Goal: Task Accomplishment & Management: Use online tool/utility

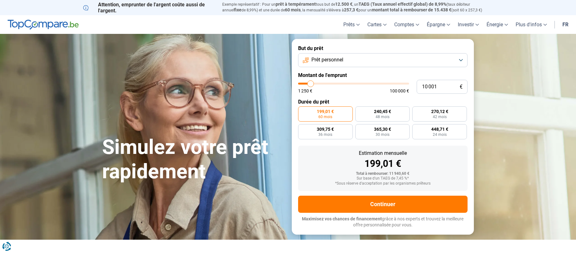
click at [461, 60] on button "Prêt personnel" at bounding box center [382, 60] width 169 height 14
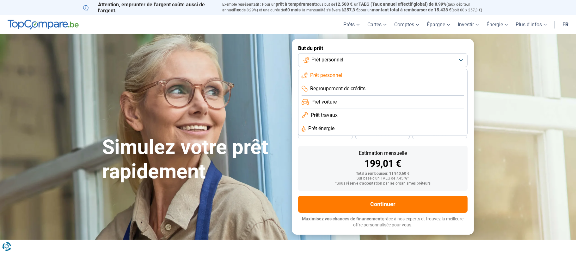
click at [325, 127] on span "Prêt énergie" at bounding box center [321, 128] width 26 height 7
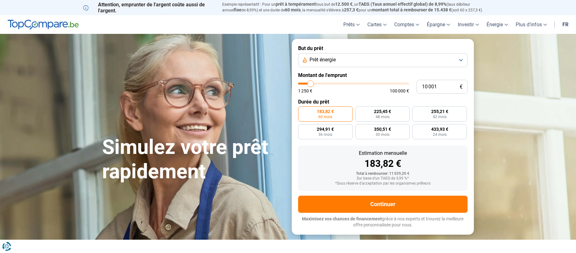
type input "100 000"
type input "100000"
click at [407, 84] on input "range" at bounding box center [353, 83] width 111 height 2
radio input "false"
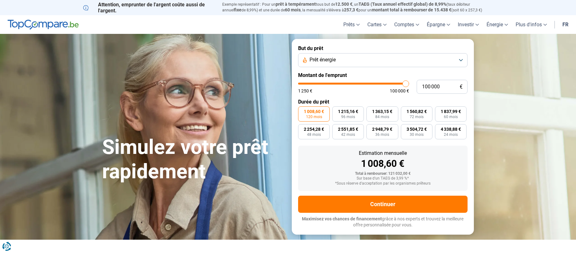
type input "49 500"
type input "49500"
click at [352, 83] on input "range" at bounding box center [353, 83] width 111 height 2
click at [444, 112] on span "909,81 €" at bounding box center [450, 111] width 17 height 4
click at [439, 110] on input "909,81 € 60 mois" at bounding box center [437, 108] width 4 height 4
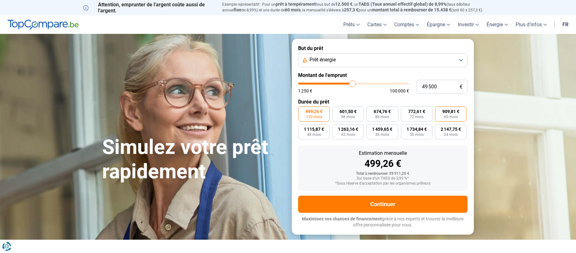
radio input "true"
click at [315, 128] on span "1 115,87 €" at bounding box center [314, 129] width 20 height 4
click at [302, 128] on input "1 115,87 € 48 mois" at bounding box center [300, 126] width 4 height 4
radio input "true"
type input "43 750"
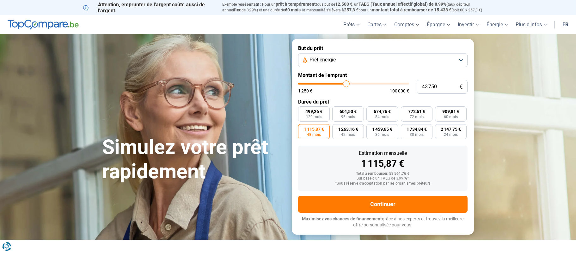
type input "43750"
click at [346, 83] on input "range" at bounding box center [353, 83] width 111 height 2
radio input "false"
radio input "true"
click at [317, 129] on span "986,25 €" at bounding box center [313, 129] width 17 height 4
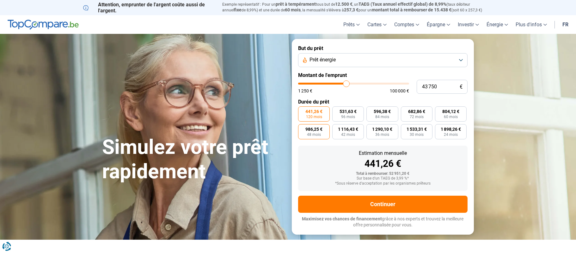
click at [302, 128] on input "986,25 € 48 mois" at bounding box center [300, 126] width 4 height 4
radio input "true"
click at [411, 131] on span "1 533,31 €" at bounding box center [416, 129] width 20 height 4
click at [405, 128] on input "1 533,31 € 30 mois" at bounding box center [403, 126] width 4 height 4
radio input "true"
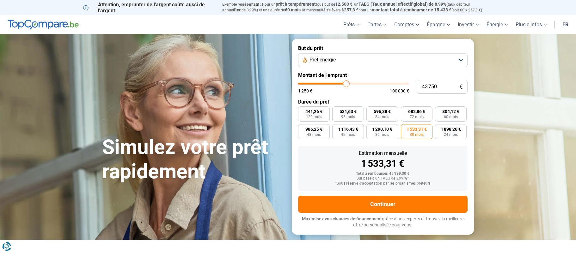
type input "29 750"
type input "29750"
click at [332, 83] on input "range" at bounding box center [353, 83] width 111 height 2
radio input "false"
radio input "true"
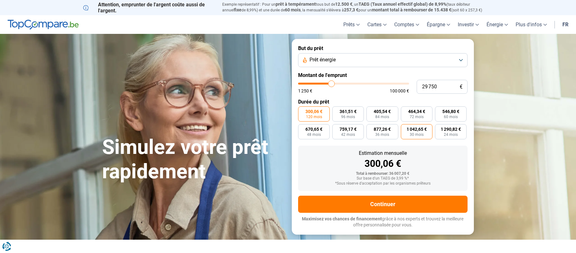
click at [419, 135] on span "30 mois" at bounding box center [417, 134] width 14 height 4
click at [405, 128] on input "1 042,65 € 30 mois" at bounding box center [403, 126] width 4 height 4
radio input "true"
click at [451, 115] on span "60 mois" at bounding box center [451, 117] width 14 height 4
click at [439, 110] on input "546,80 € 60 mois" at bounding box center [437, 108] width 4 height 4
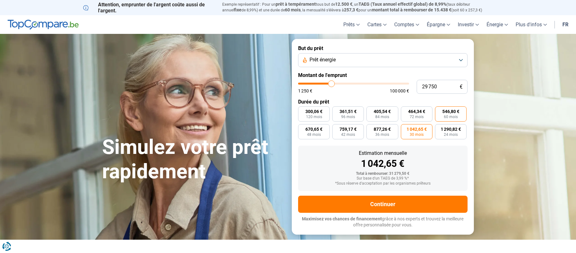
radio input "true"
click at [408, 134] on label "1 042,65 € 30 mois" at bounding box center [417, 131] width 32 height 15
click at [405, 128] on input "1 042,65 € 30 mois" at bounding box center [403, 126] width 4 height 4
radio input "true"
